Goal: Transaction & Acquisition: Purchase product/service

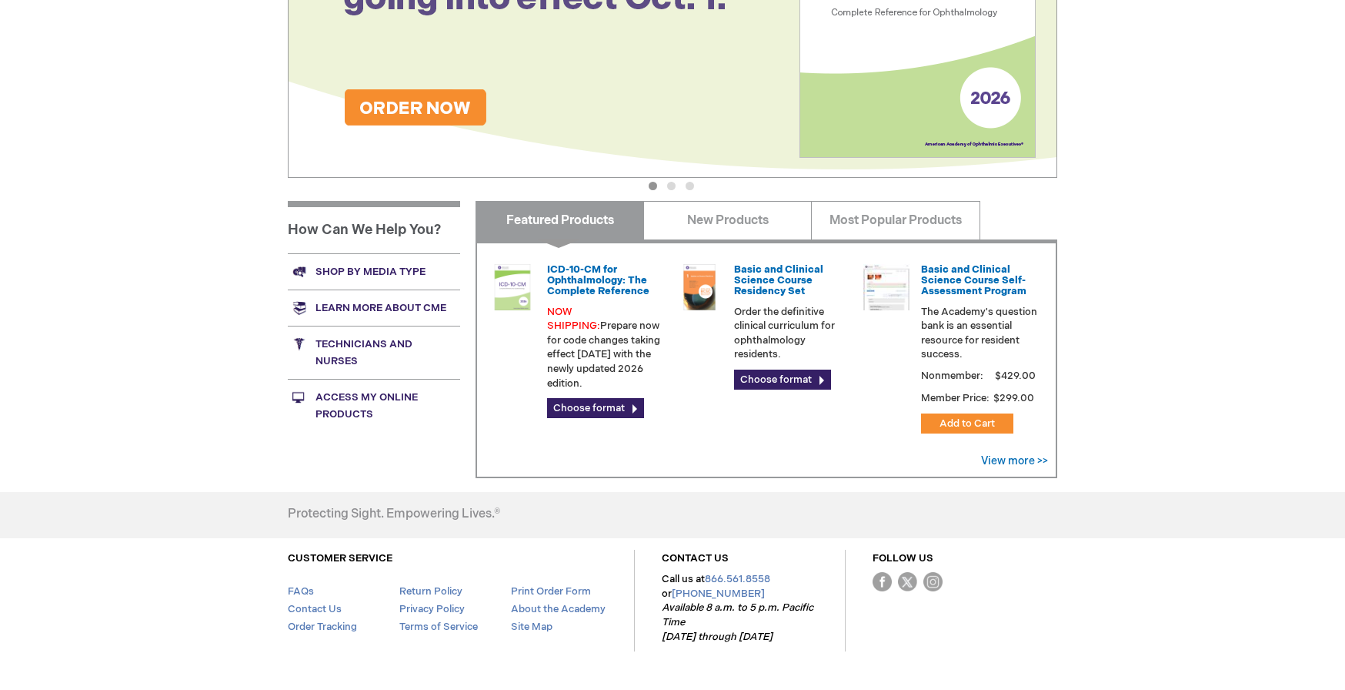
scroll to position [395, 0]
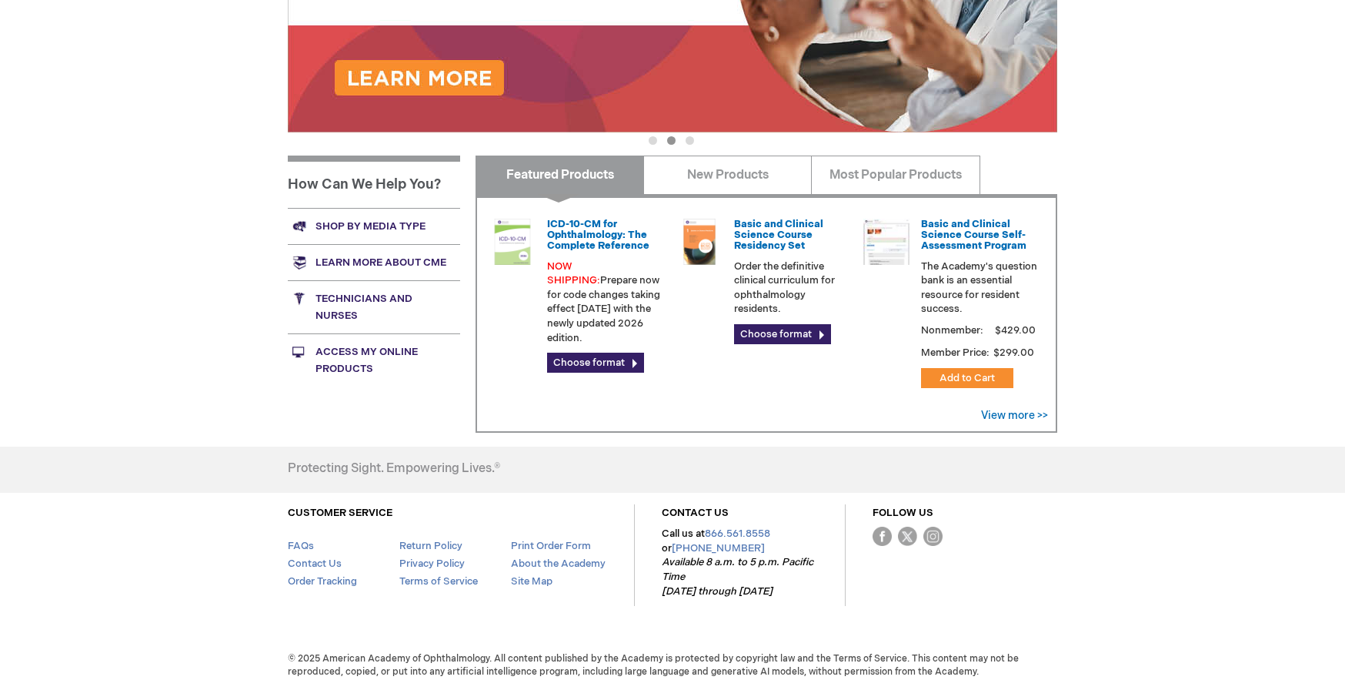
click at [374, 225] on link "Shop by media type" at bounding box center [374, 226] width 172 height 36
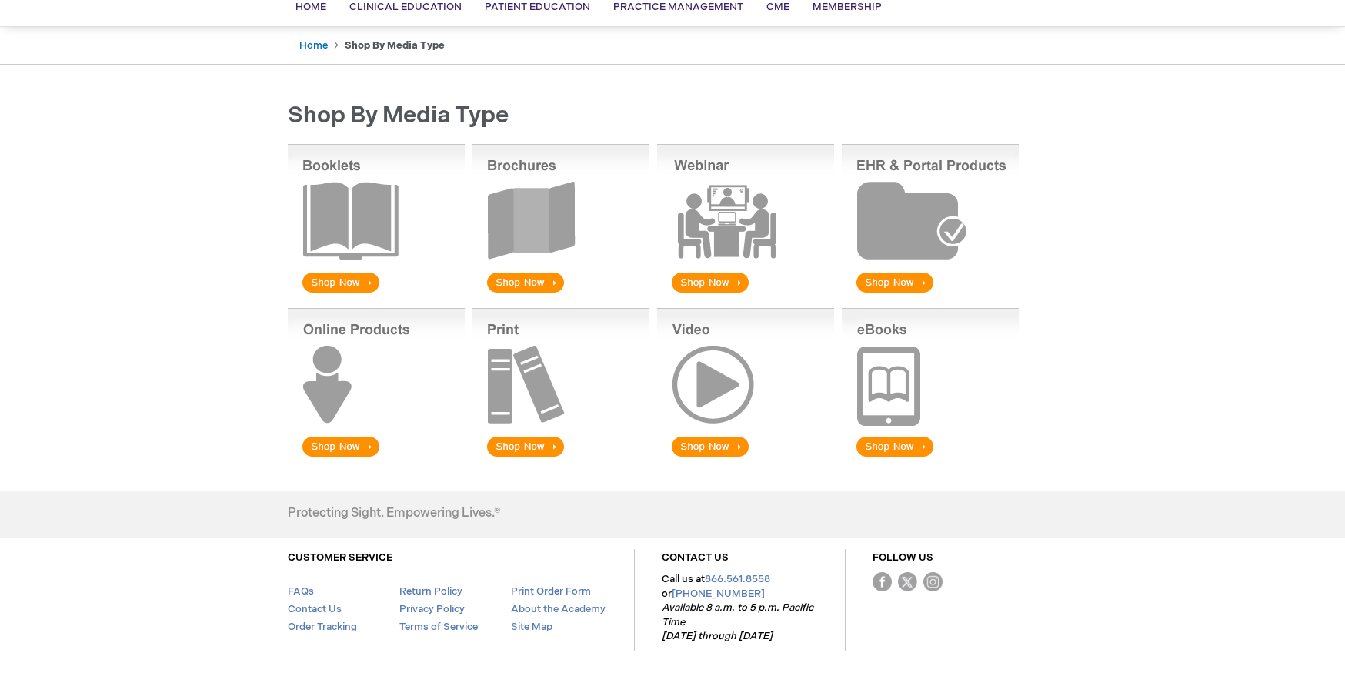
scroll to position [157, 0]
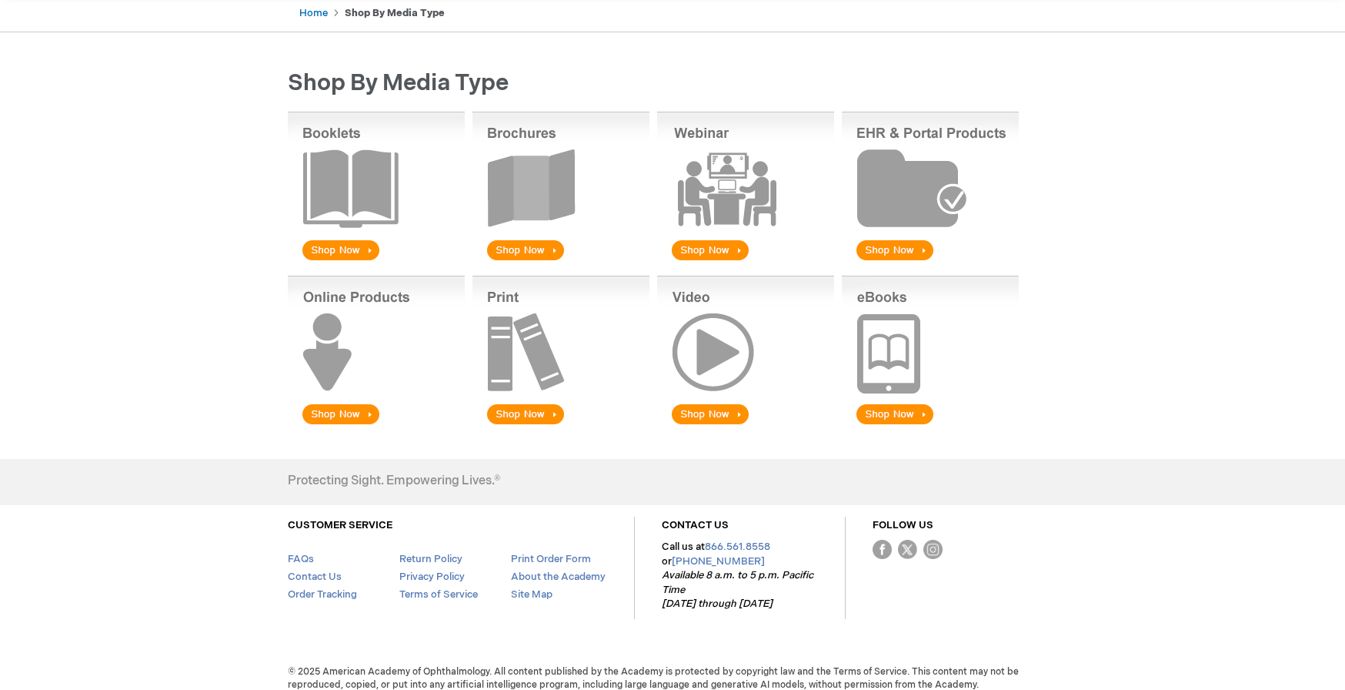
click at [356, 414] on img at bounding box center [376, 352] width 177 height 152
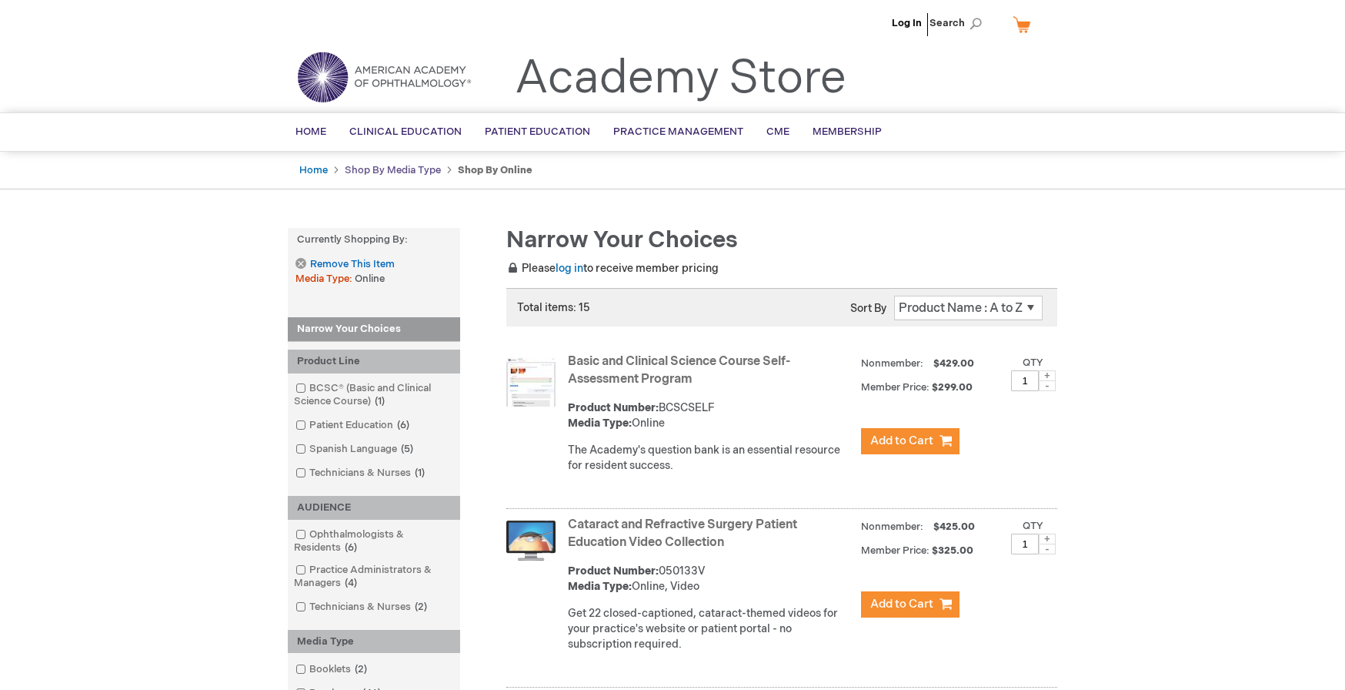
click at [398, 170] on link "Shop By Media Type" at bounding box center [393, 170] width 96 height 12
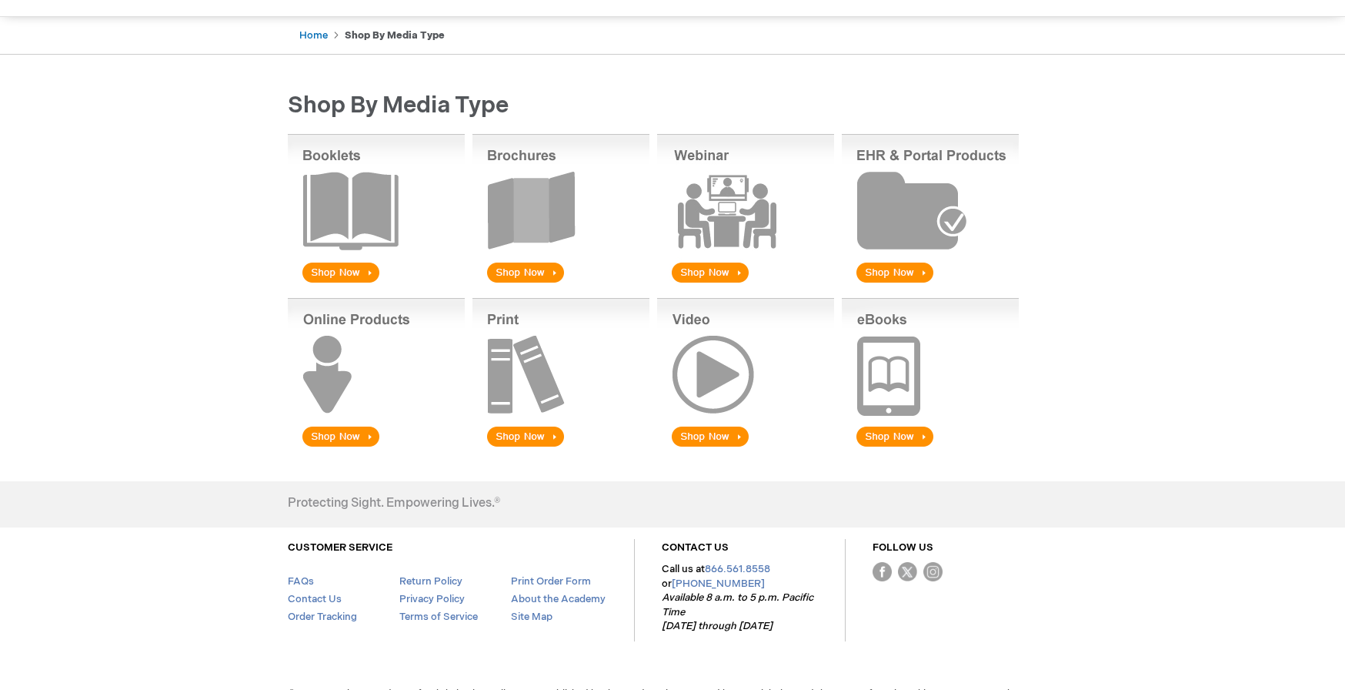
scroll to position [169, 0]
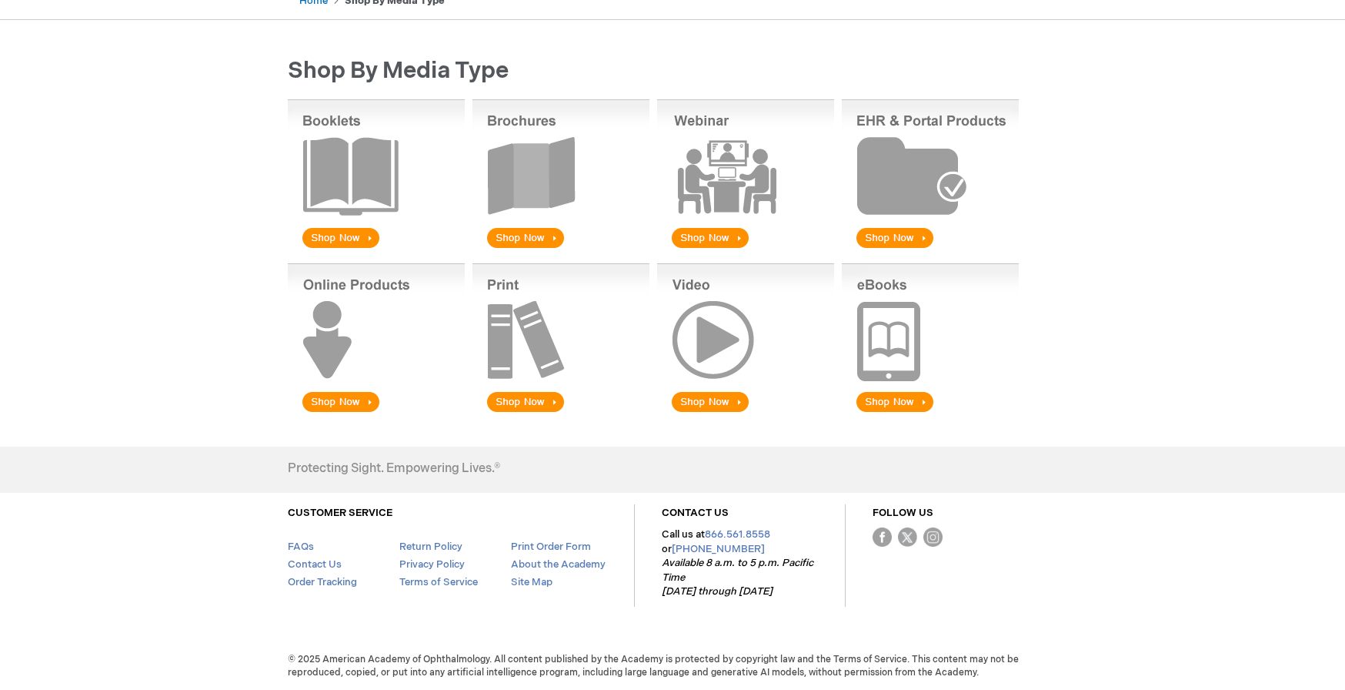
click at [517, 237] on img at bounding box center [561, 175] width 177 height 152
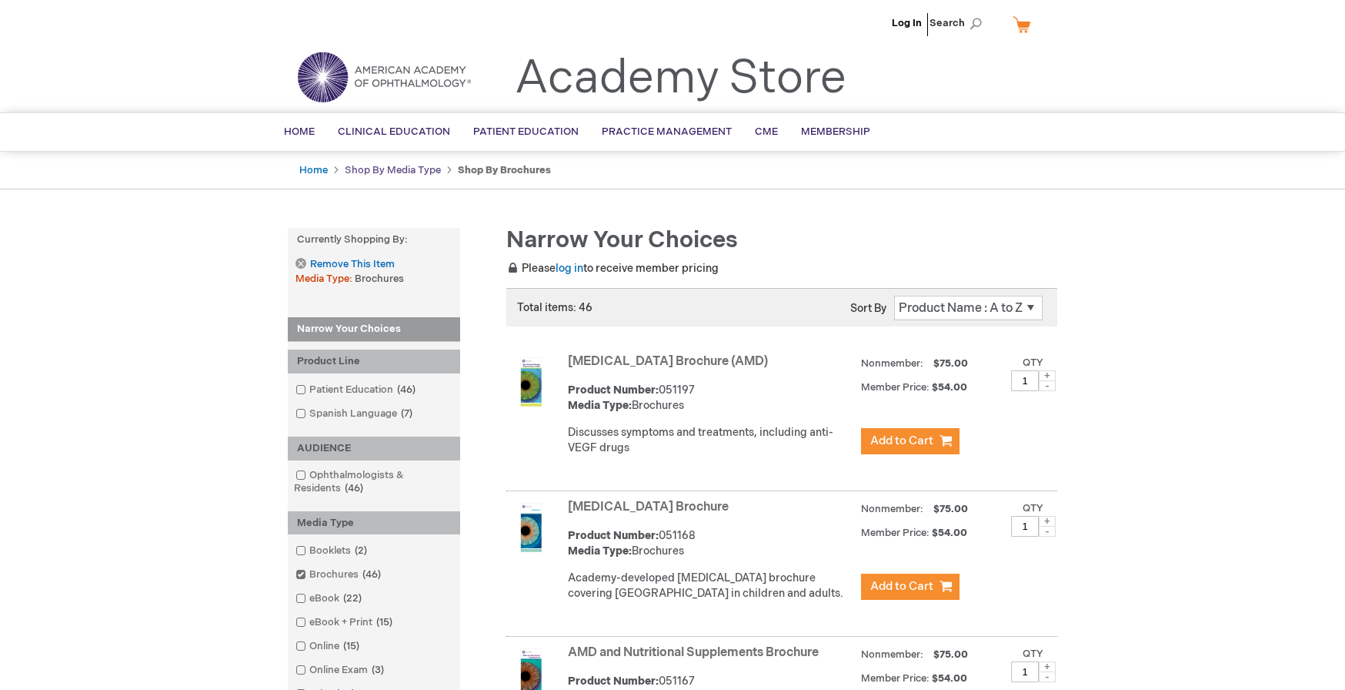
click at [395, 167] on link "Shop By Media Type" at bounding box center [393, 170] width 96 height 12
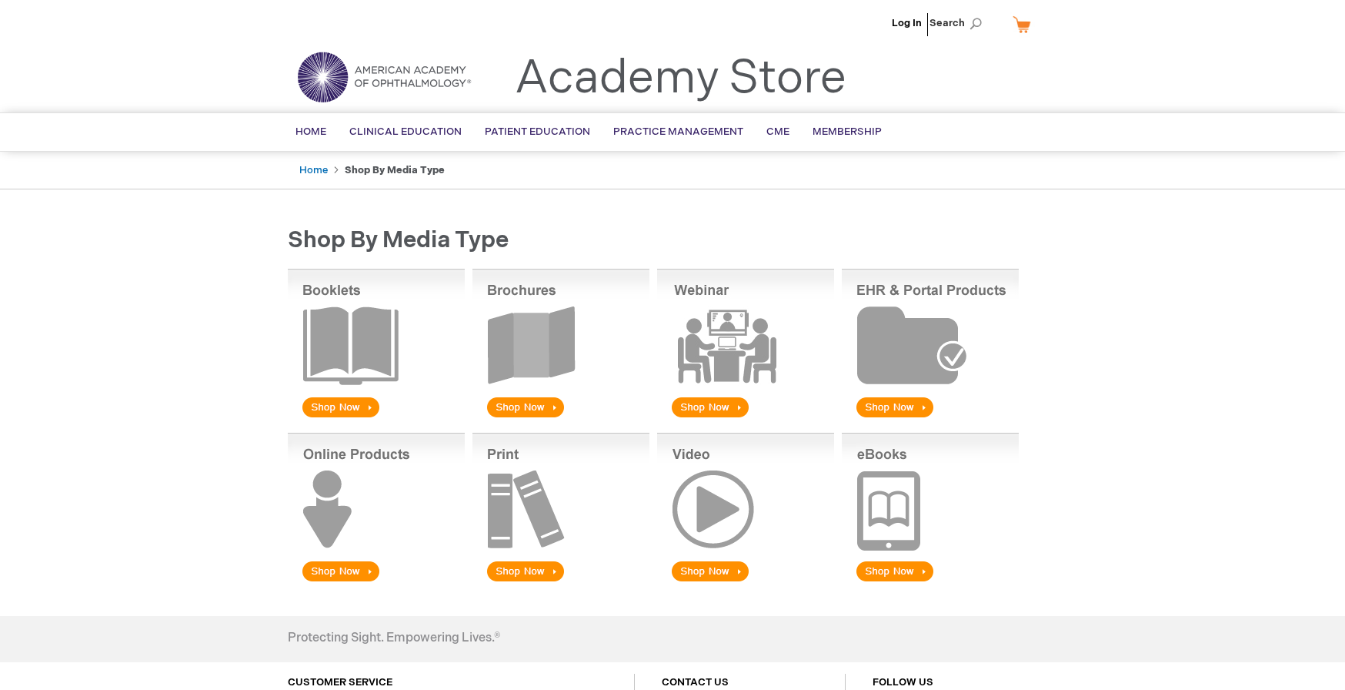
click at [518, 562] on img at bounding box center [561, 509] width 177 height 152
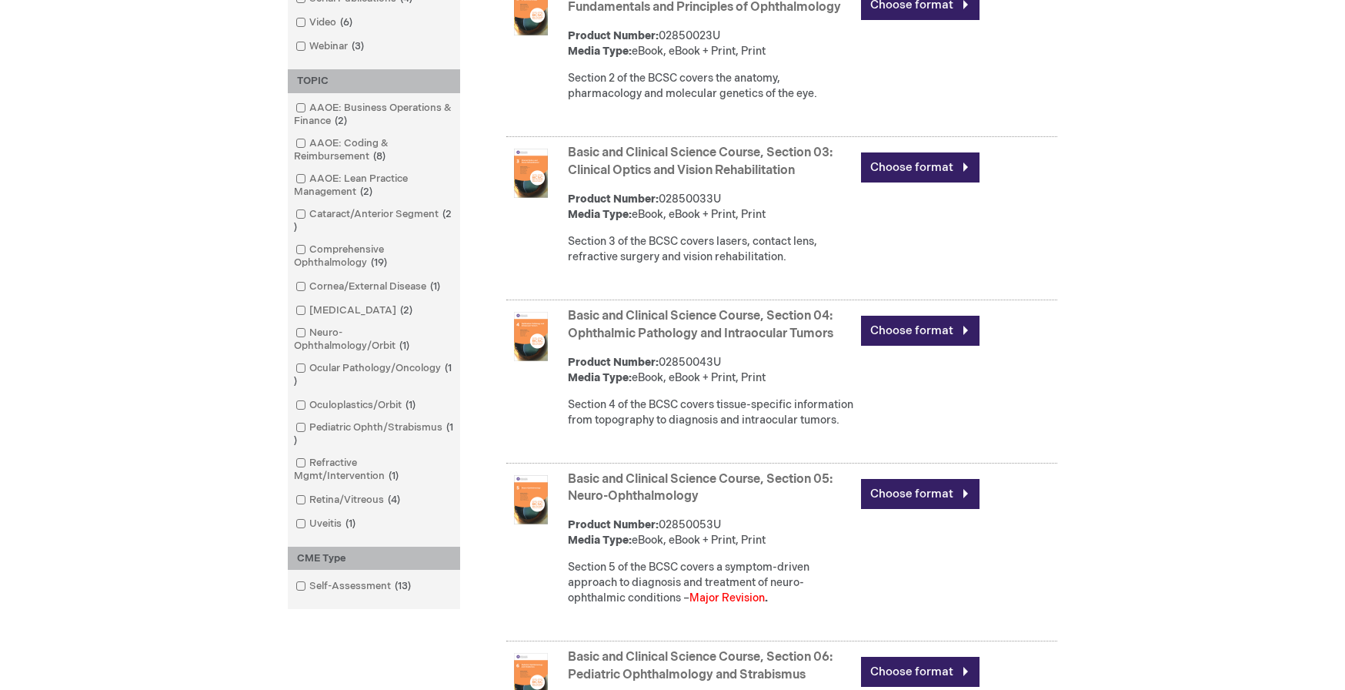
scroll to position [864, 0]
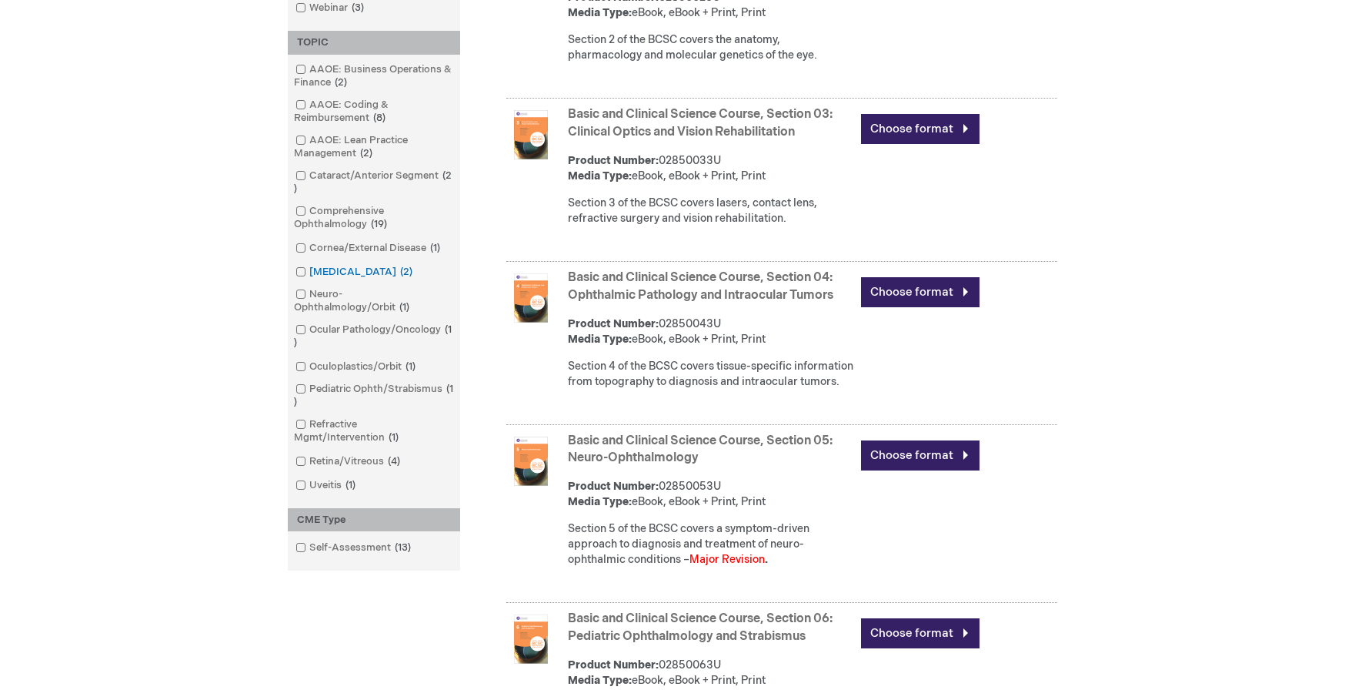
click at [309, 270] on span at bounding box center [309, 272] width 0 height 12
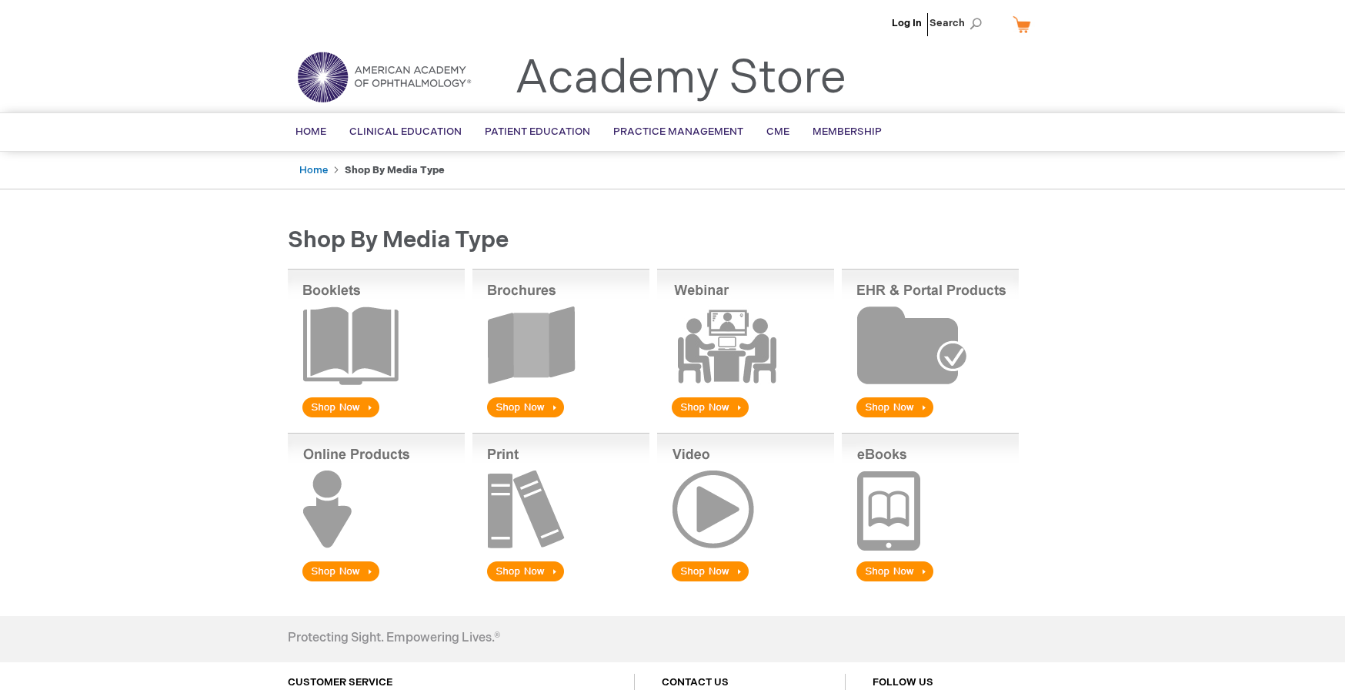
click at [914, 411] on img at bounding box center [930, 345] width 177 height 152
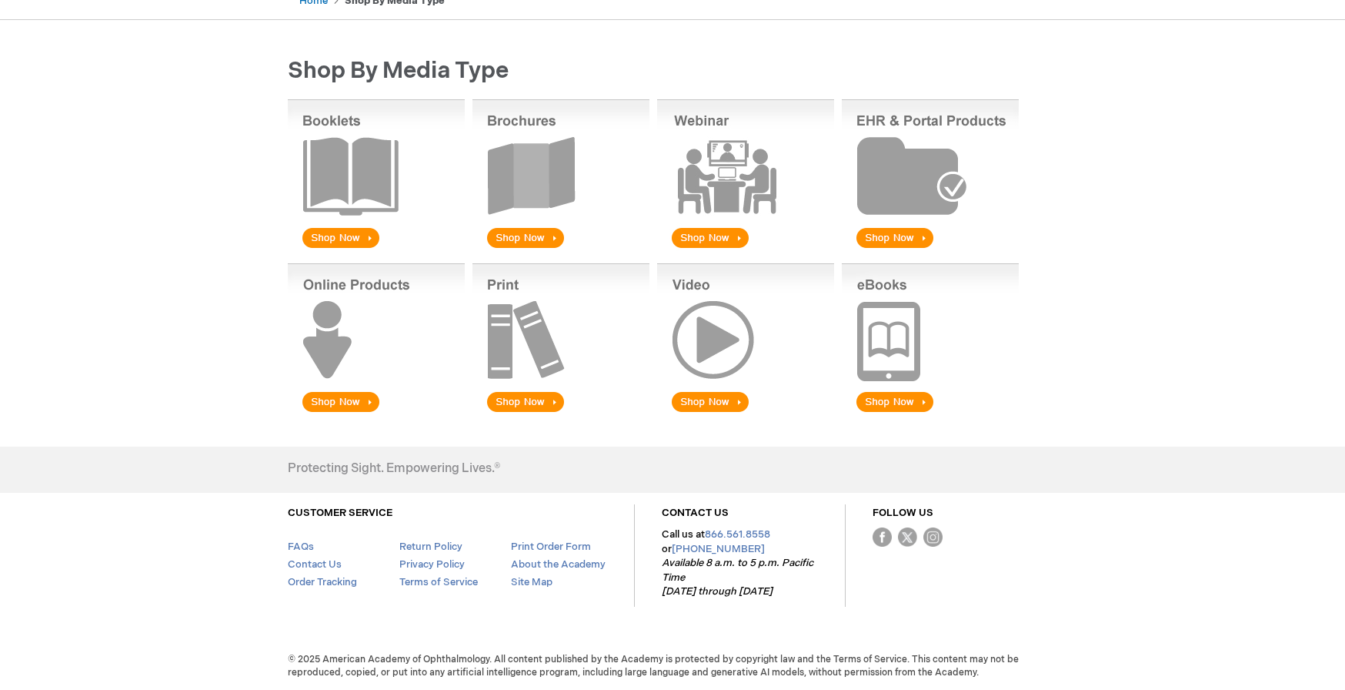
click at [527, 401] on img at bounding box center [561, 339] width 177 height 152
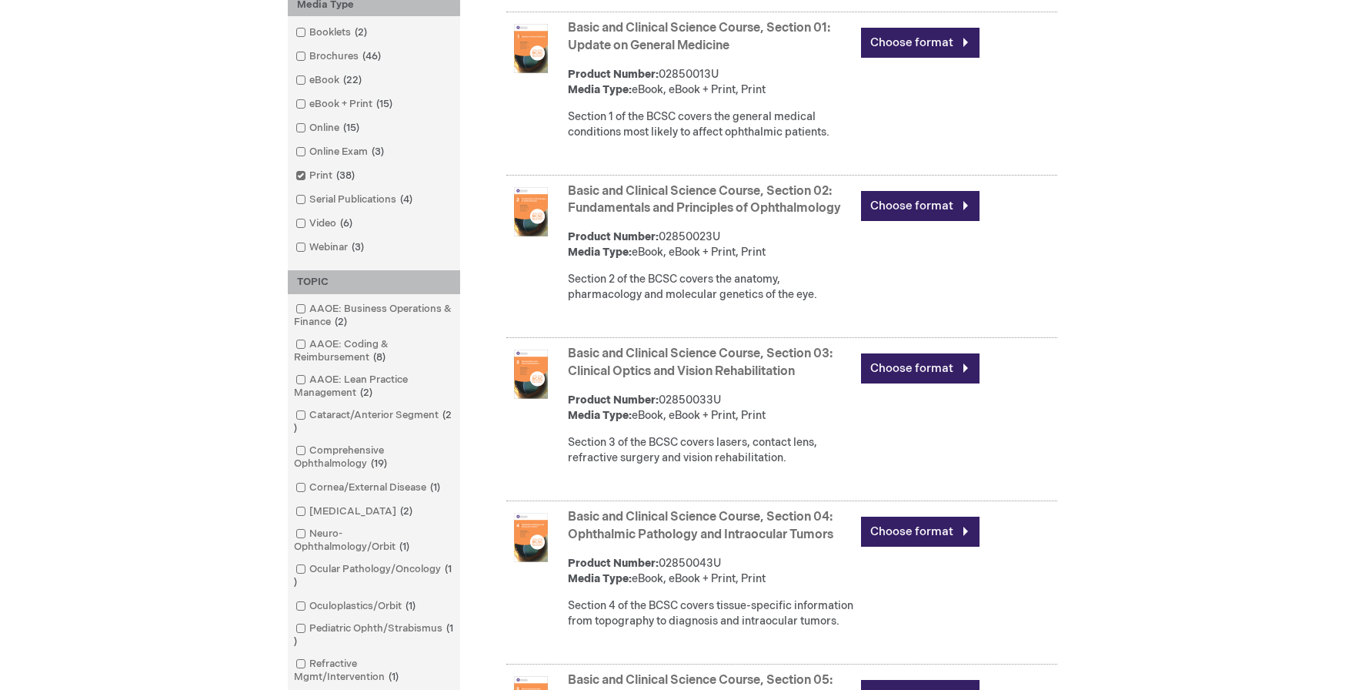
scroll to position [628, 0]
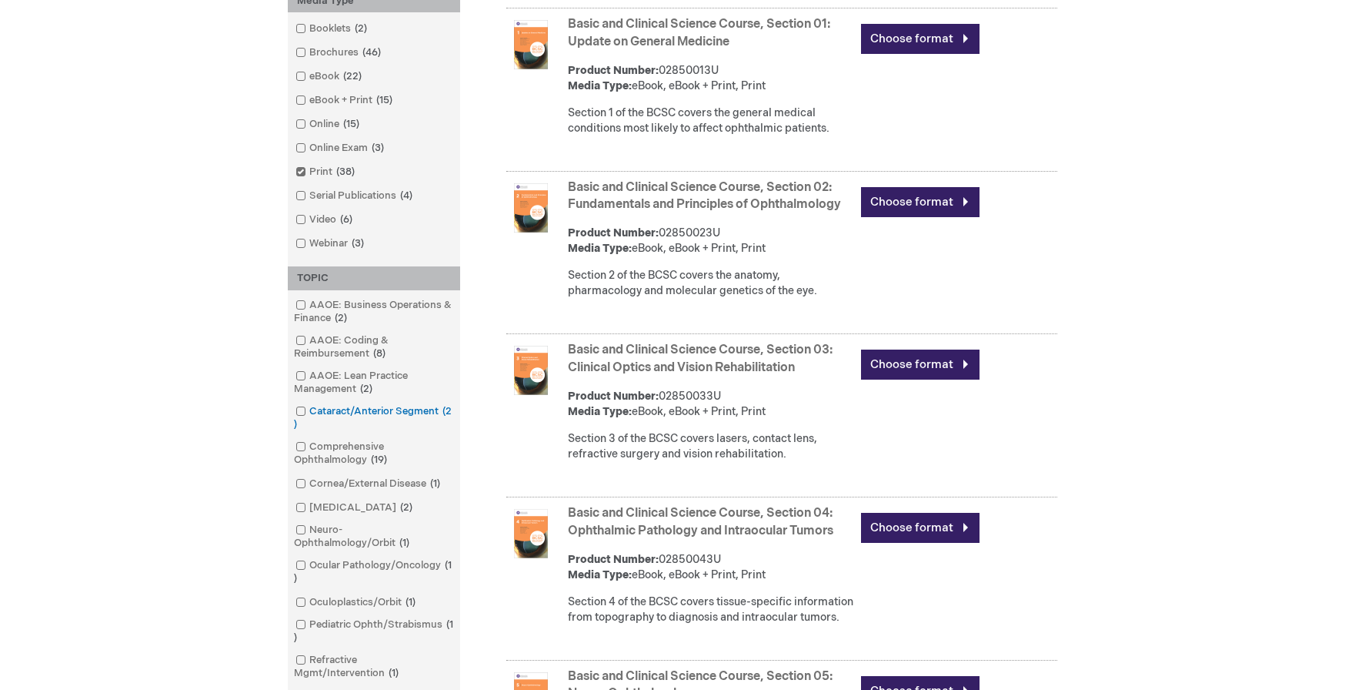
click at [309, 416] on span at bounding box center [309, 411] width 0 height 12
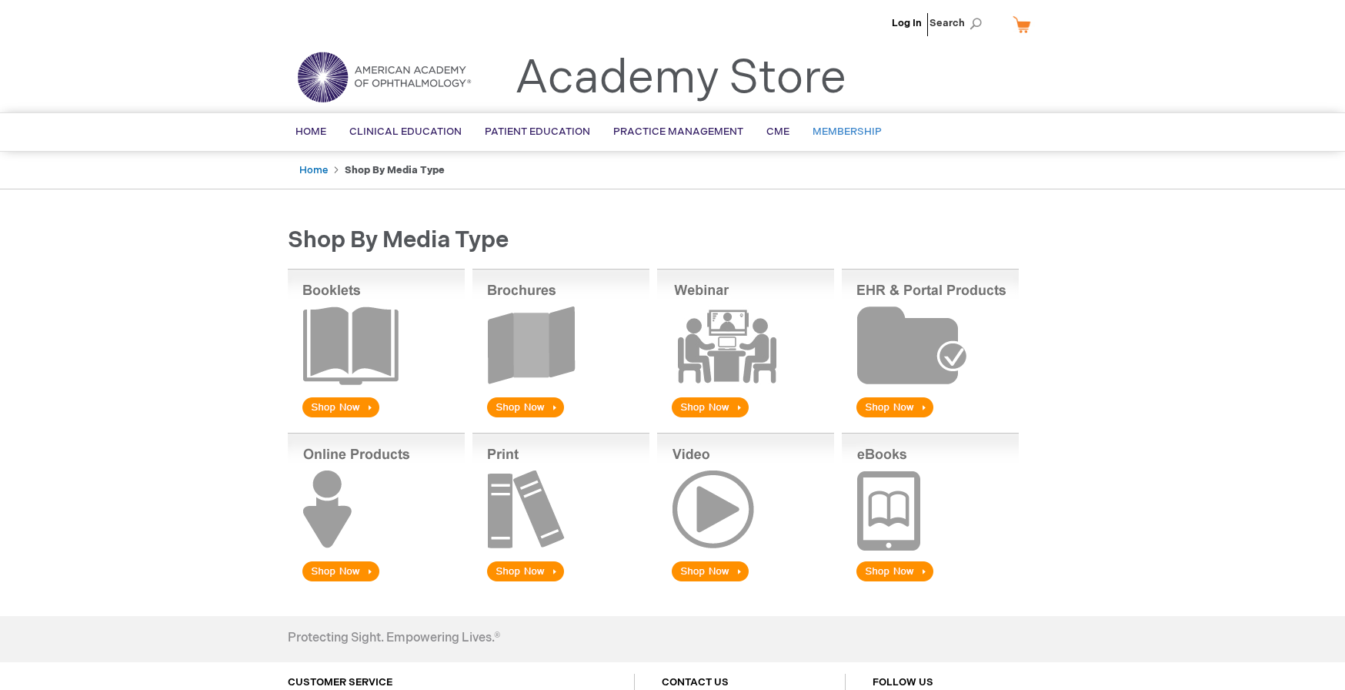
click at [831, 132] on span "Membership" at bounding box center [847, 131] width 69 height 12
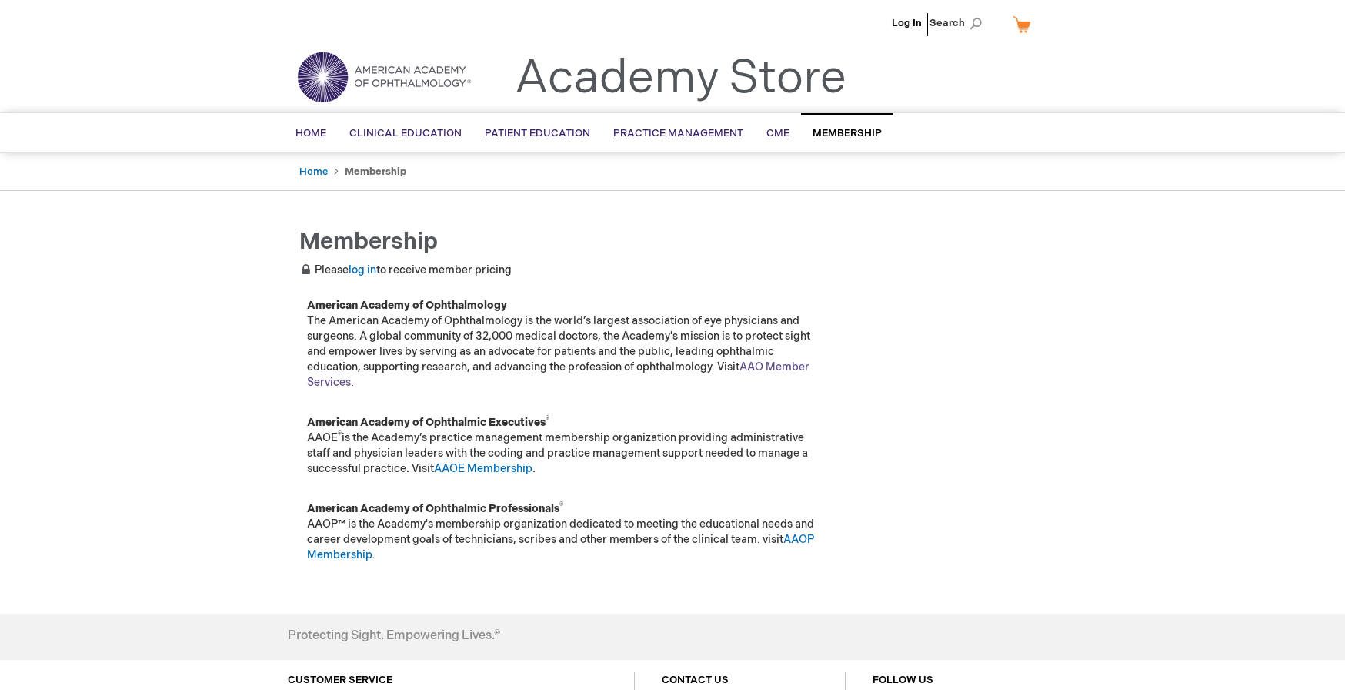
click at [791, 362] on link "AAO Member Services" at bounding box center [558, 374] width 503 height 28
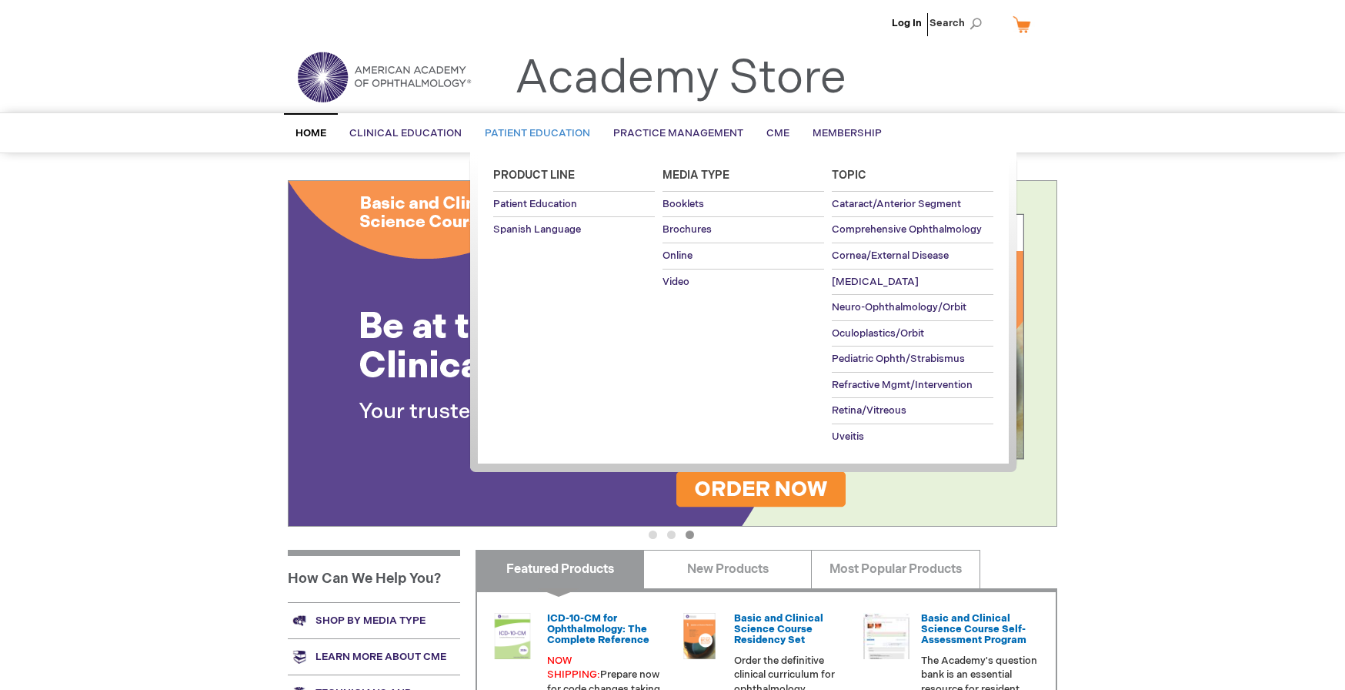
click at [550, 132] on span "Patient Education" at bounding box center [537, 133] width 105 height 12
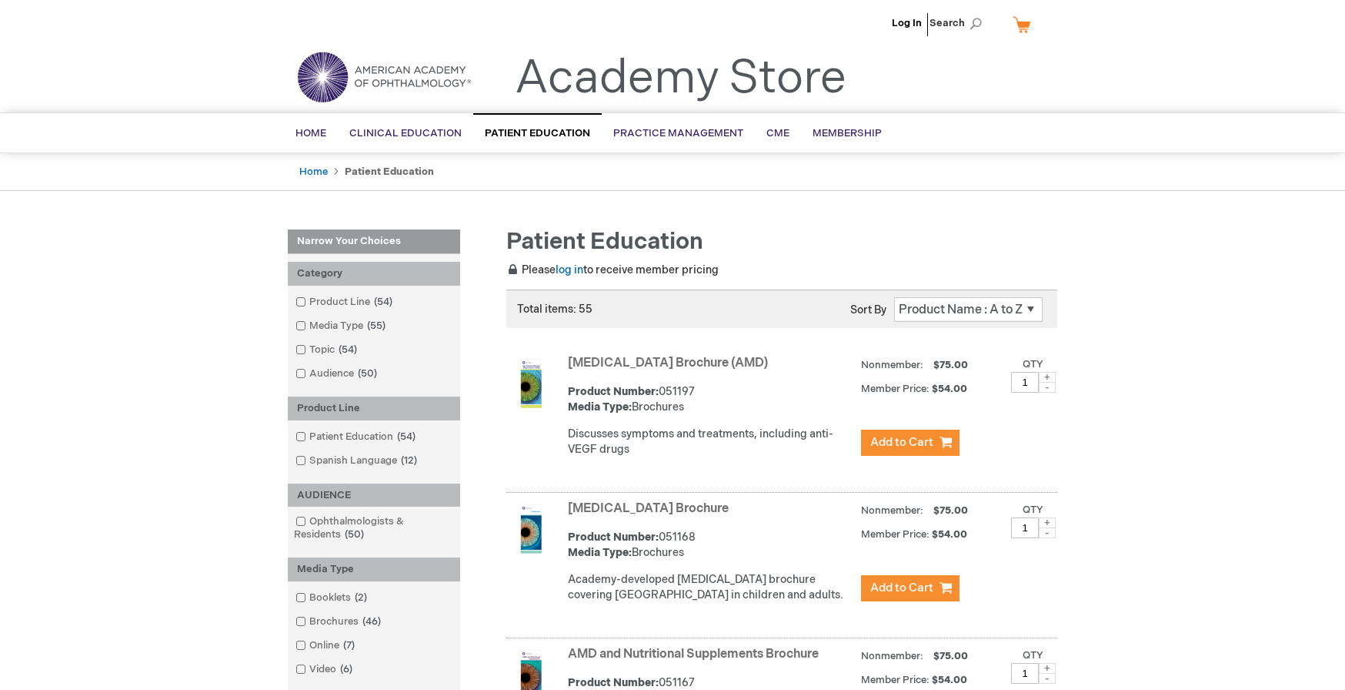
click at [1111, 57] on header "Log In Search My Cart CLOSE RECENTLY ADDED ITEM(S) Close There are no items in …" at bounding box center [672, 56] width 1345 height 112
click at [540, 379] on img at bounding box center [530, 383] width 49 height 49
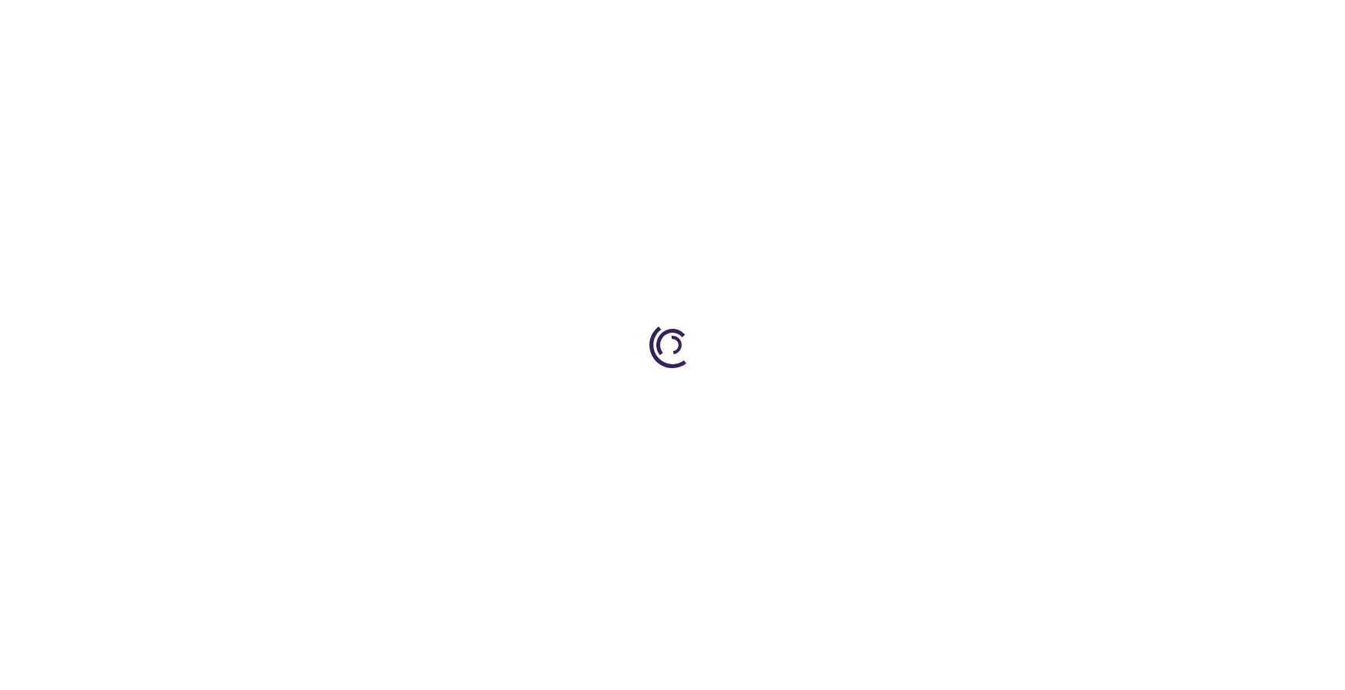
type input "1"
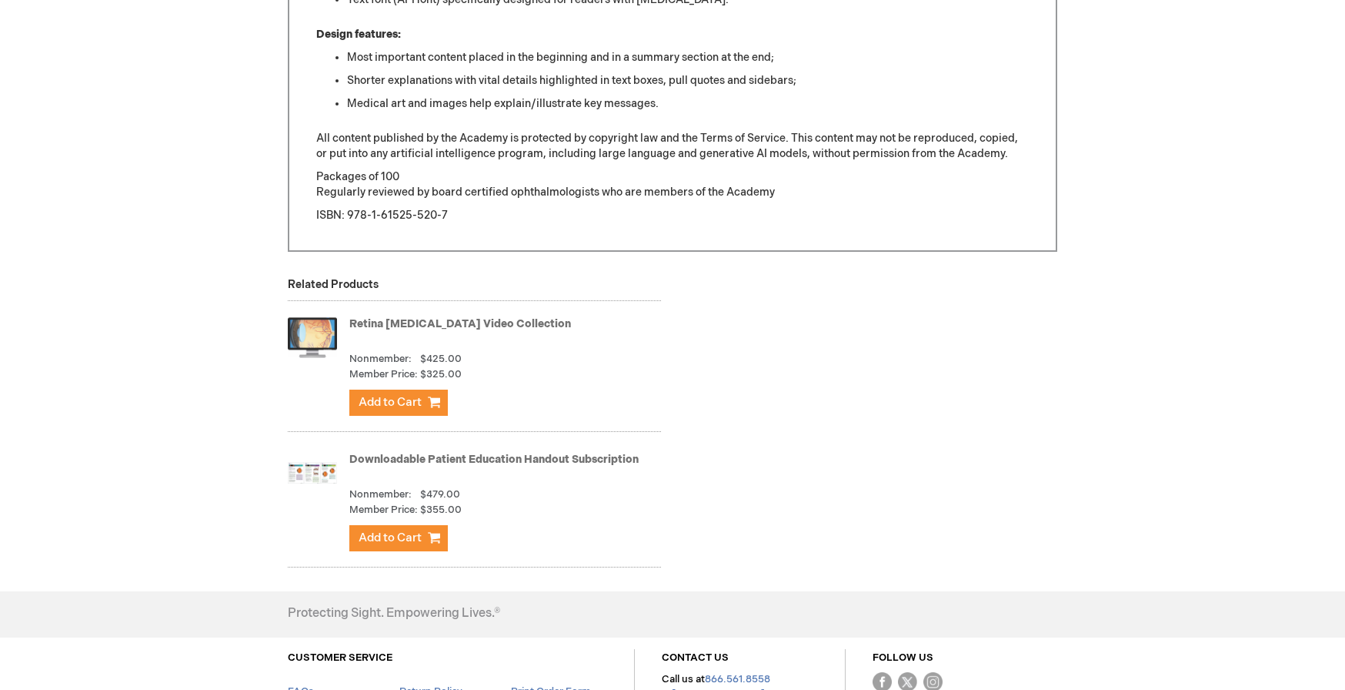
scroll to position [1256, 0]
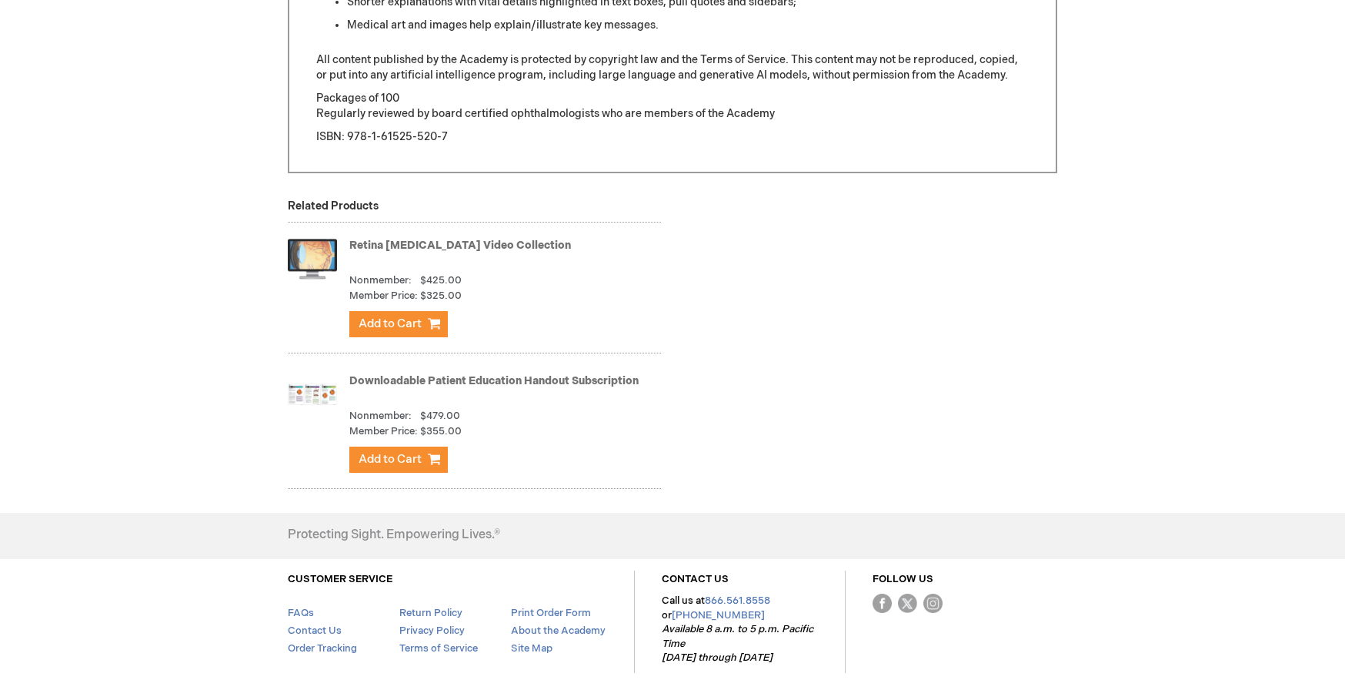
click at [581, 385] on link "Downloadable Patient Education Handout Subscription" at bounding box center [493, 380] width 289 height 13
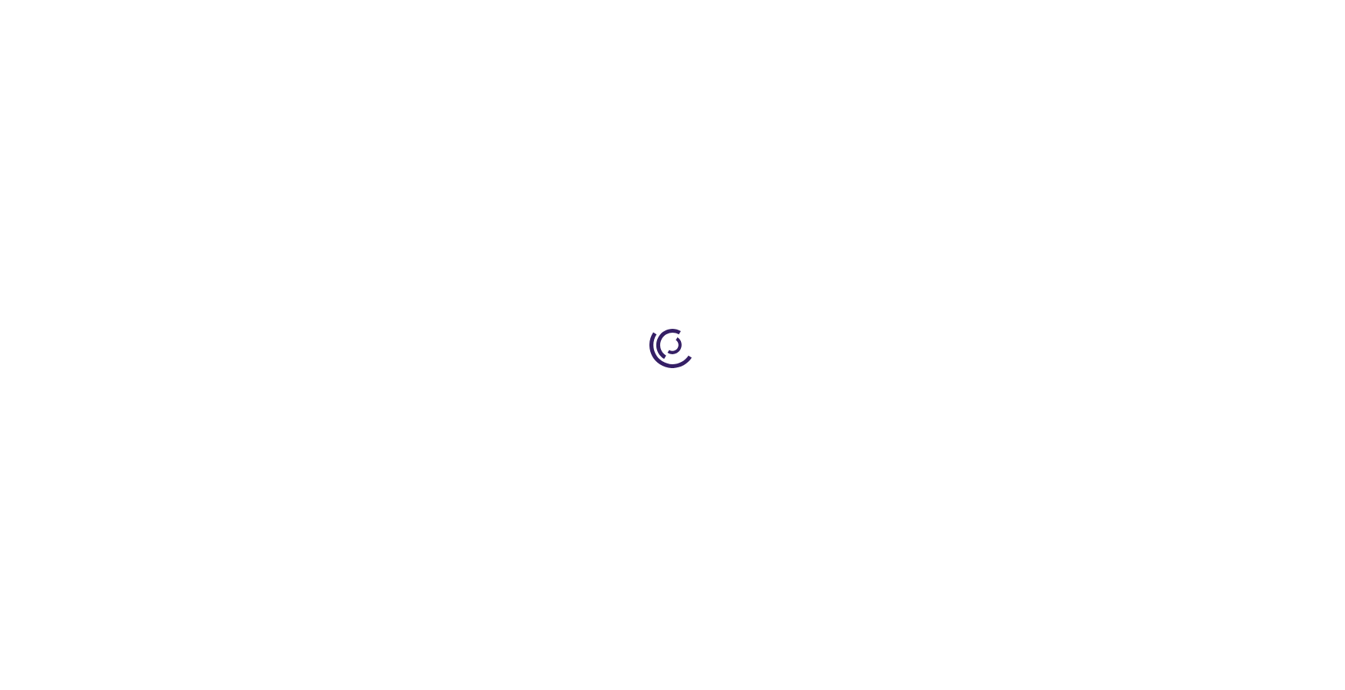
type input "1"
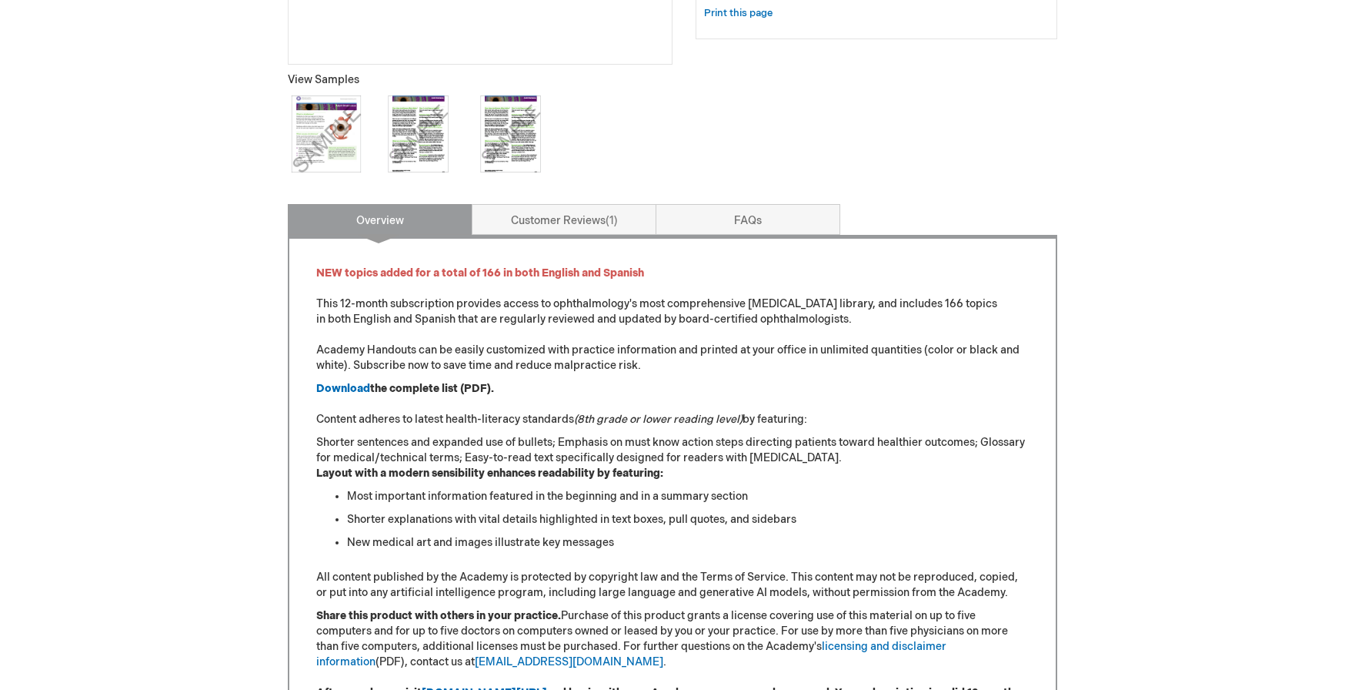
scroll to position [628, 0]
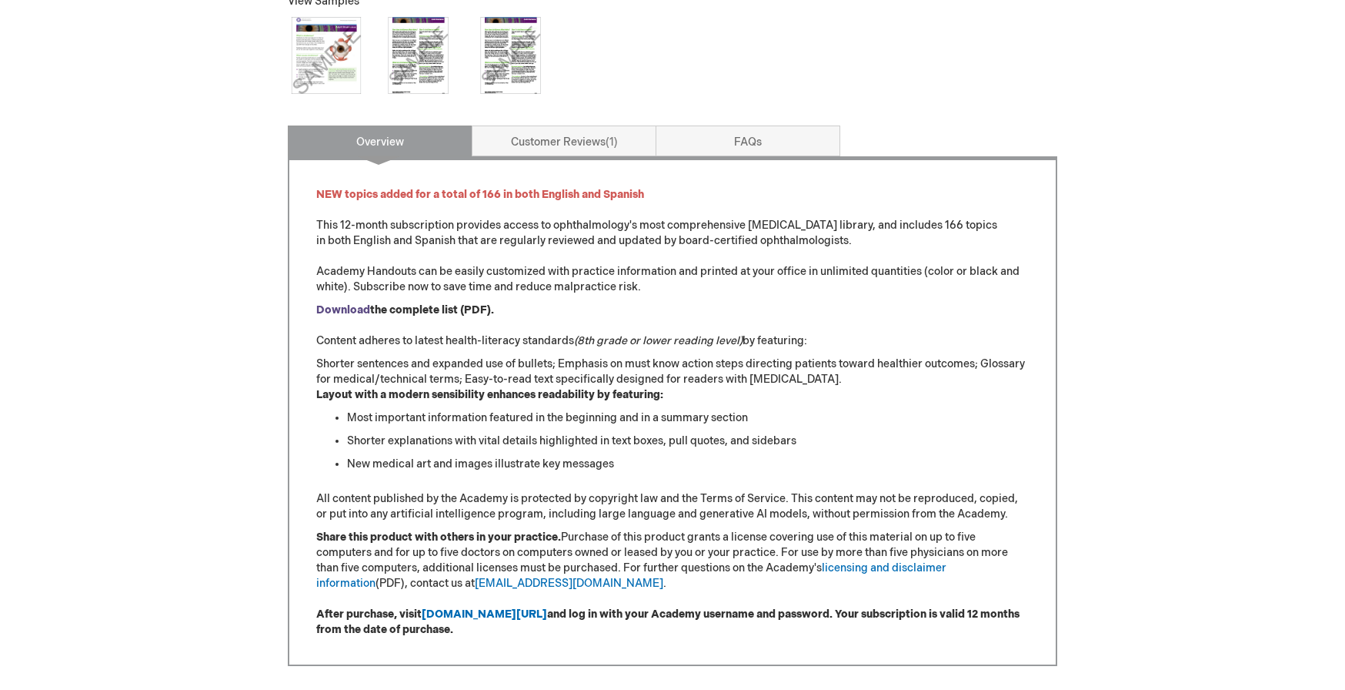
click at [350, 307] on strong "Download" at bounding box center [343, 309] width 54 height 13
click at [599, 145] on link "Customer Reviews 1" at bounding box center [564, 140] width 185 height 31
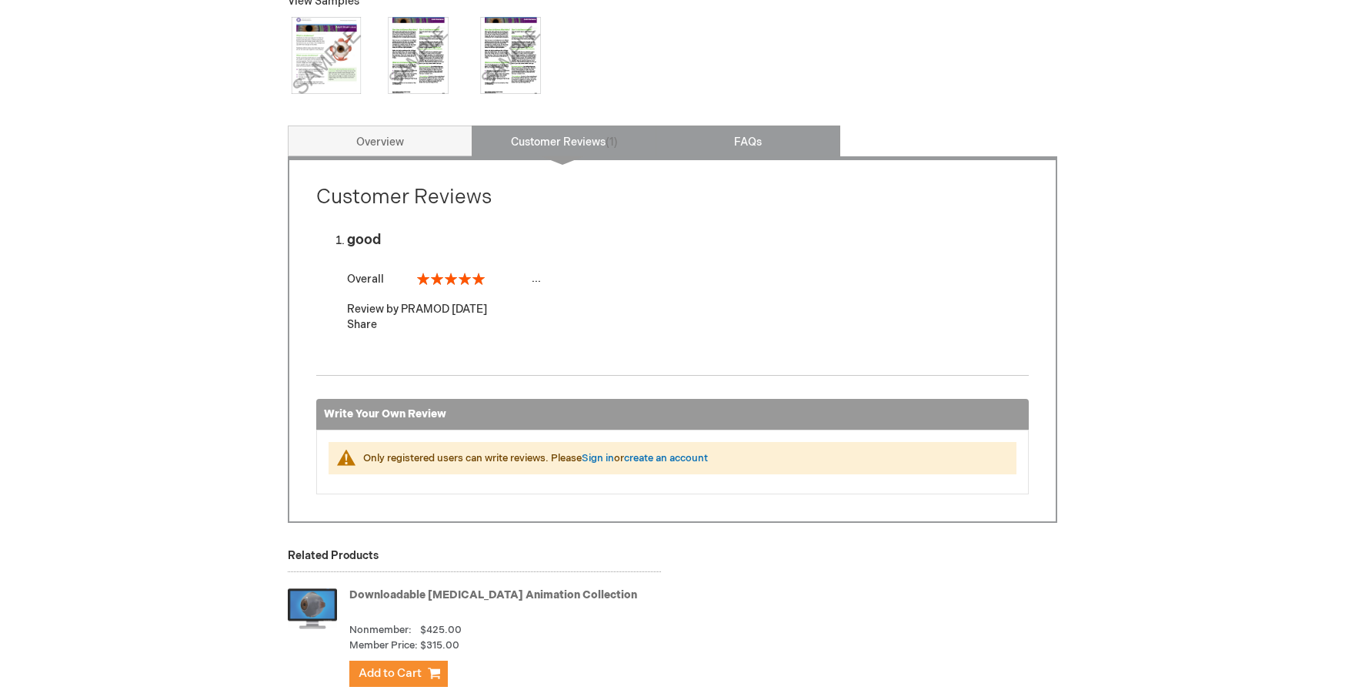
click at [753, 140] on link "FAQs" at bounding box center [748, 140] width 185 height 31
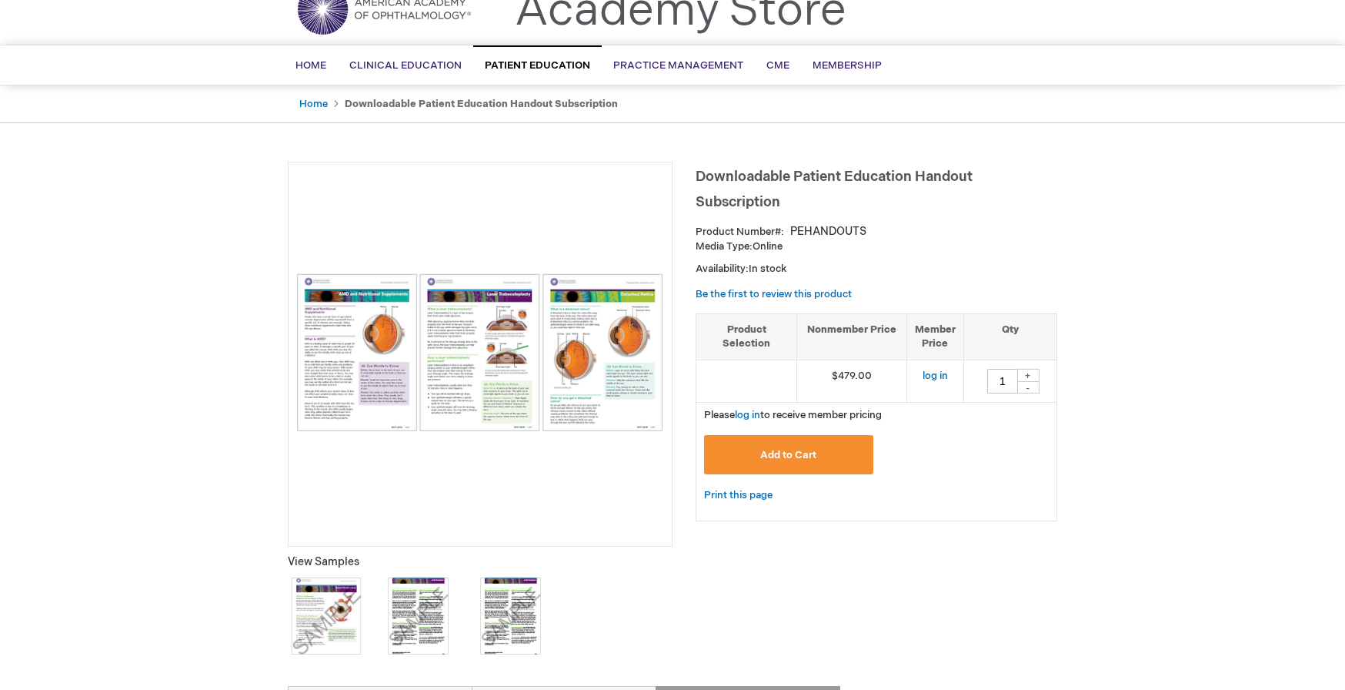
scroll to position [0, 0]
